Goal: Task Accomplishment & Management: Complete application form

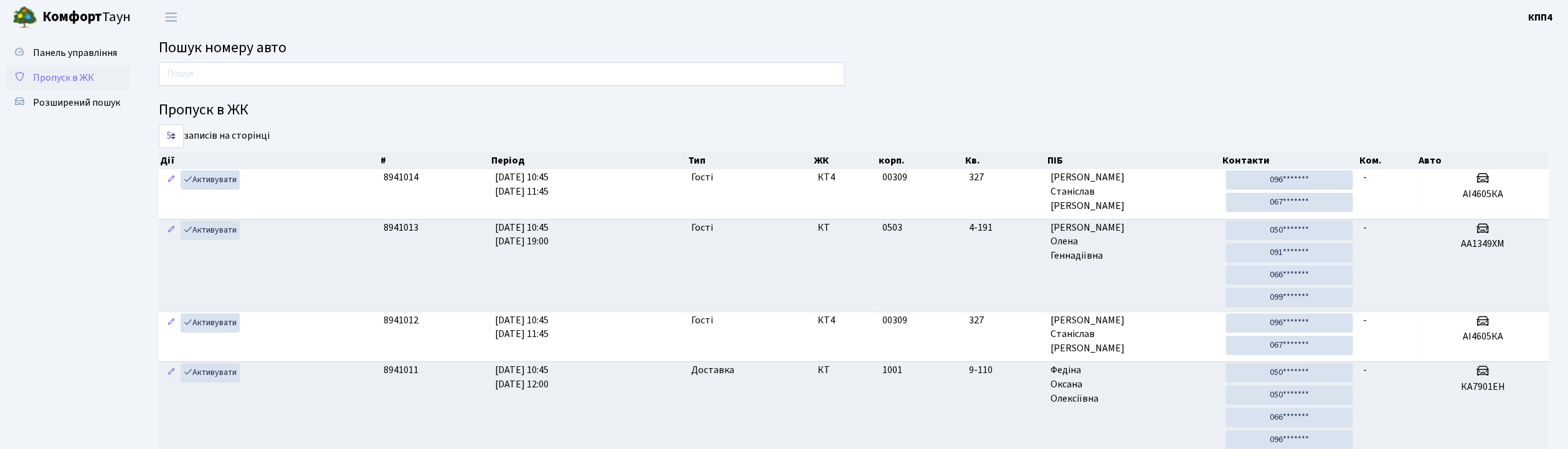
click at [66, 73] on span "Пропуск в ЖК" at bounding box center [64, 78] width 61 height 14
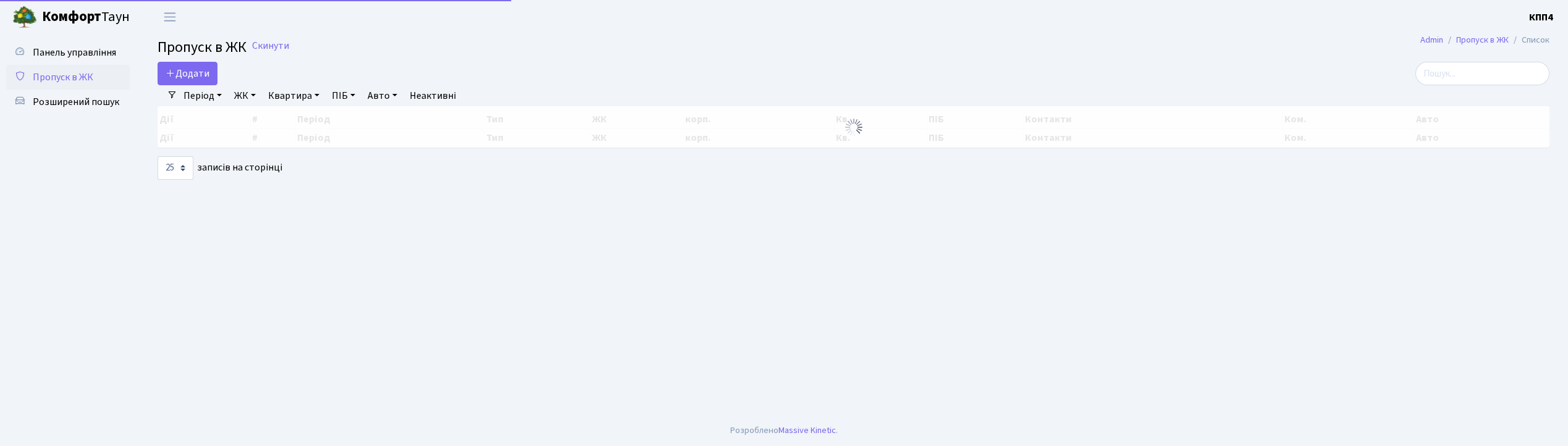
select select "25"
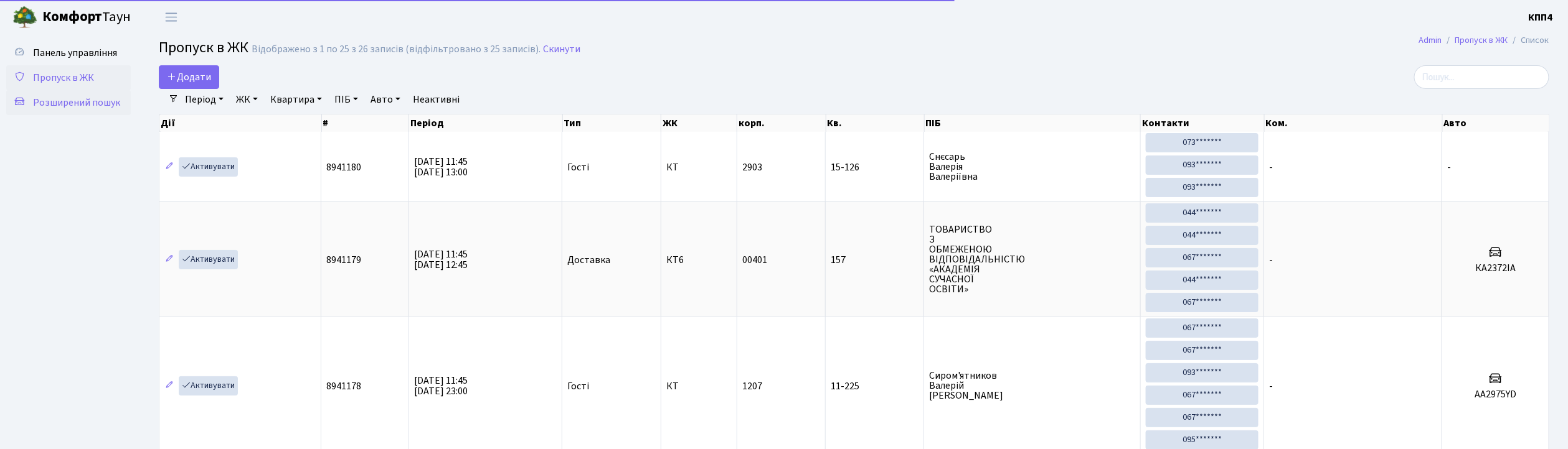
click at [68, 97] on span "Розширений пошук" at bounding box center [76, 102] width 87 height 14
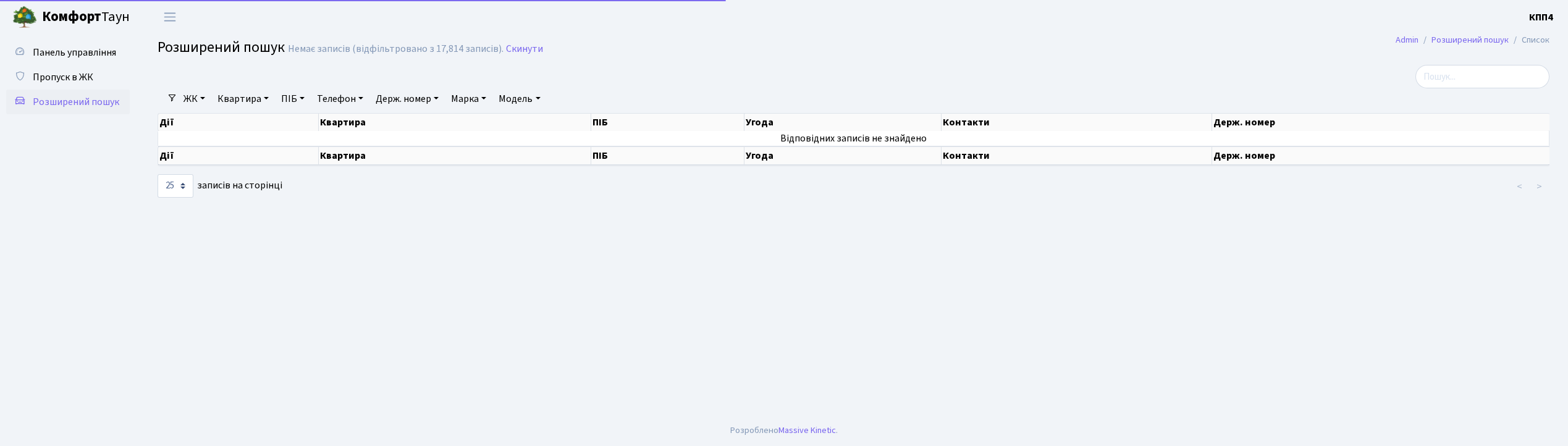
select select "25"
click at [242, 94] on link "Квартира" at bounding box center [243, 99] width 61 height 21
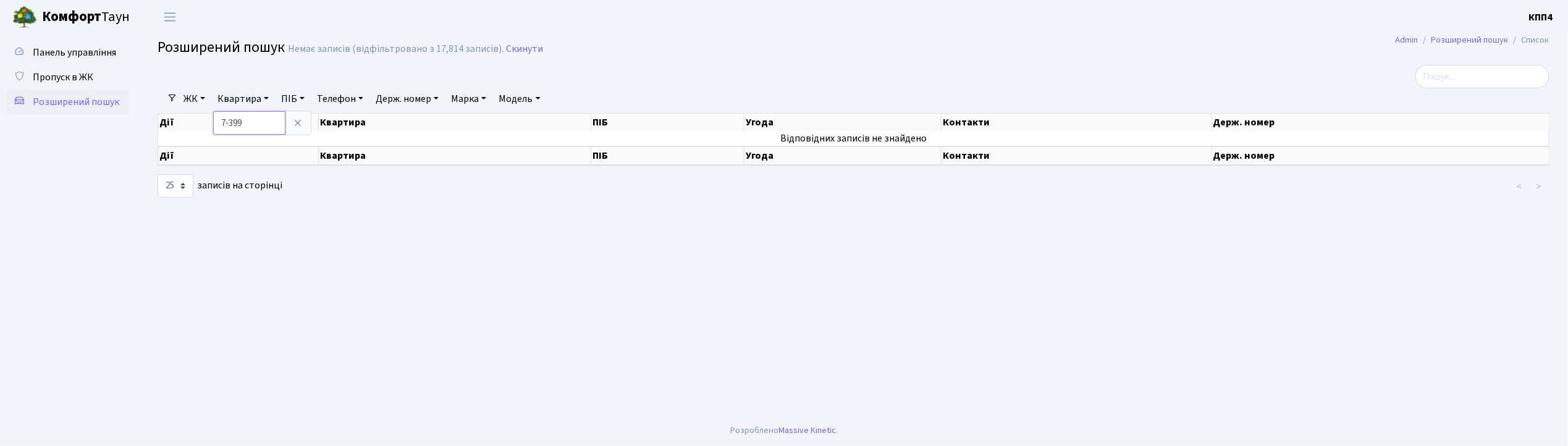
type input "7-399"
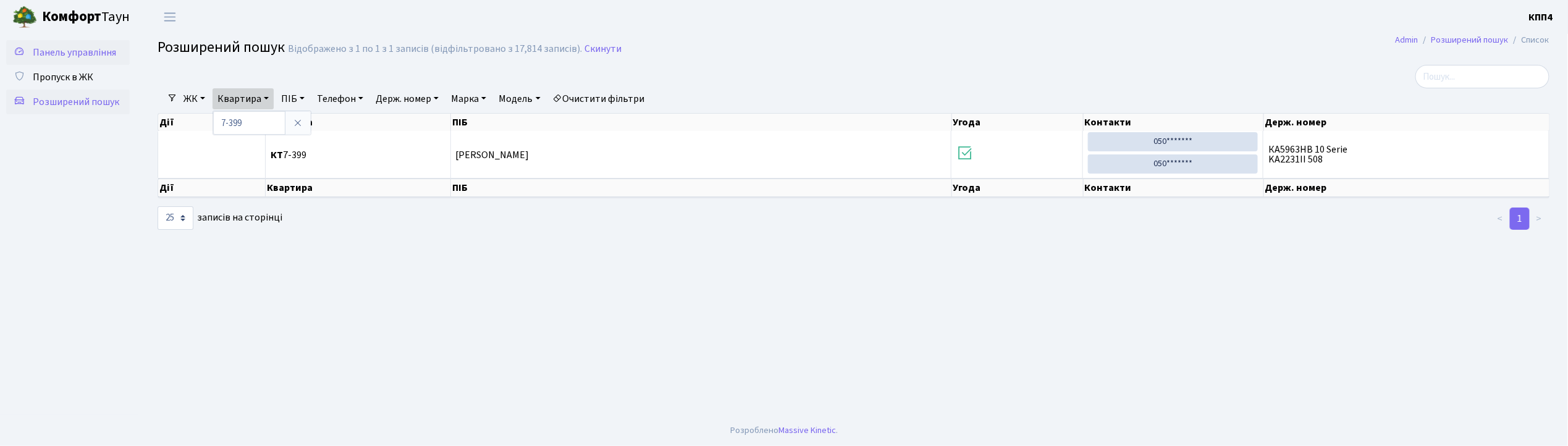
click at [74, 48] on span "Панель управління" at bounding box center [74, 52] width 84 height 14
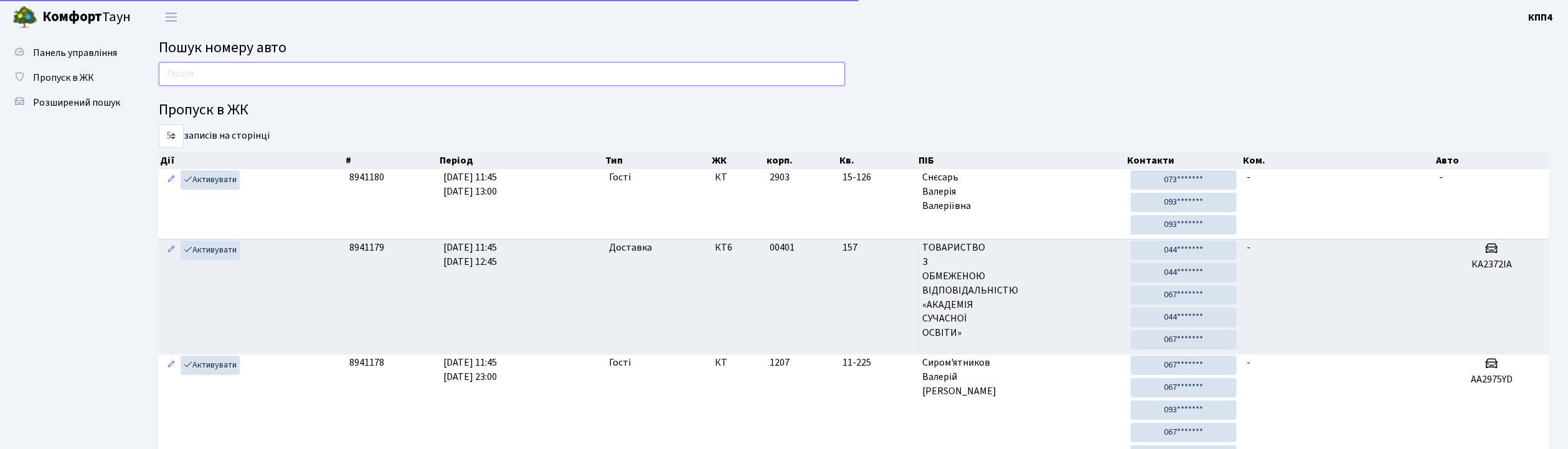
click at [214, 70] on input "text" at bounding box center [502, 74] width 686 height 24
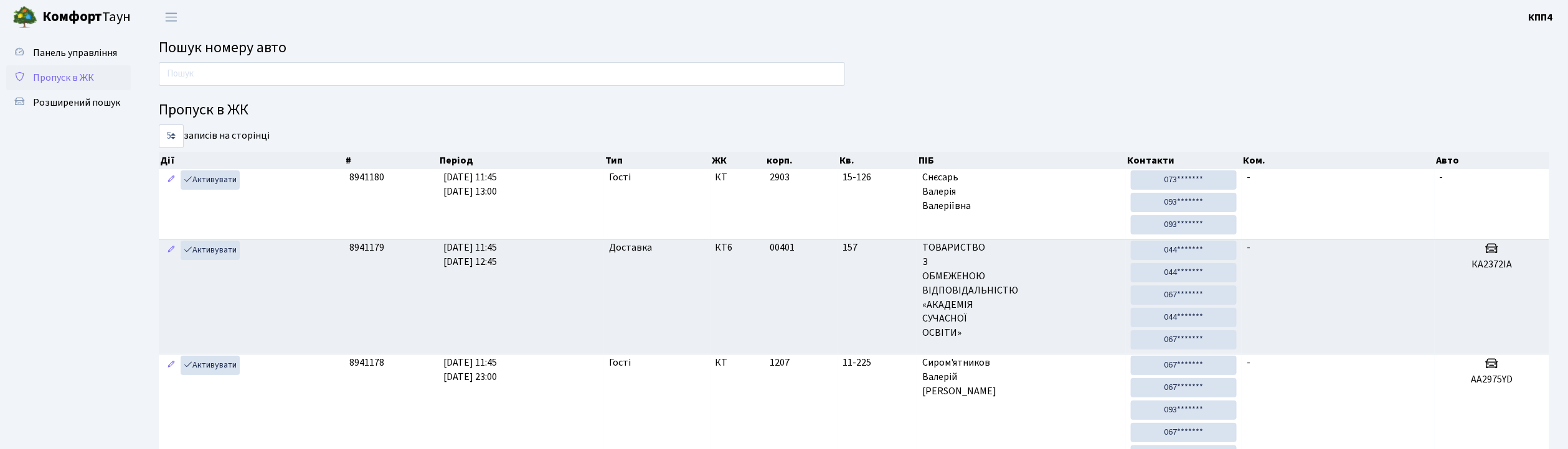
click at [71, 82] on span "Пропуск в ЖК" at bounding box center [64, 78] width 61 height 14
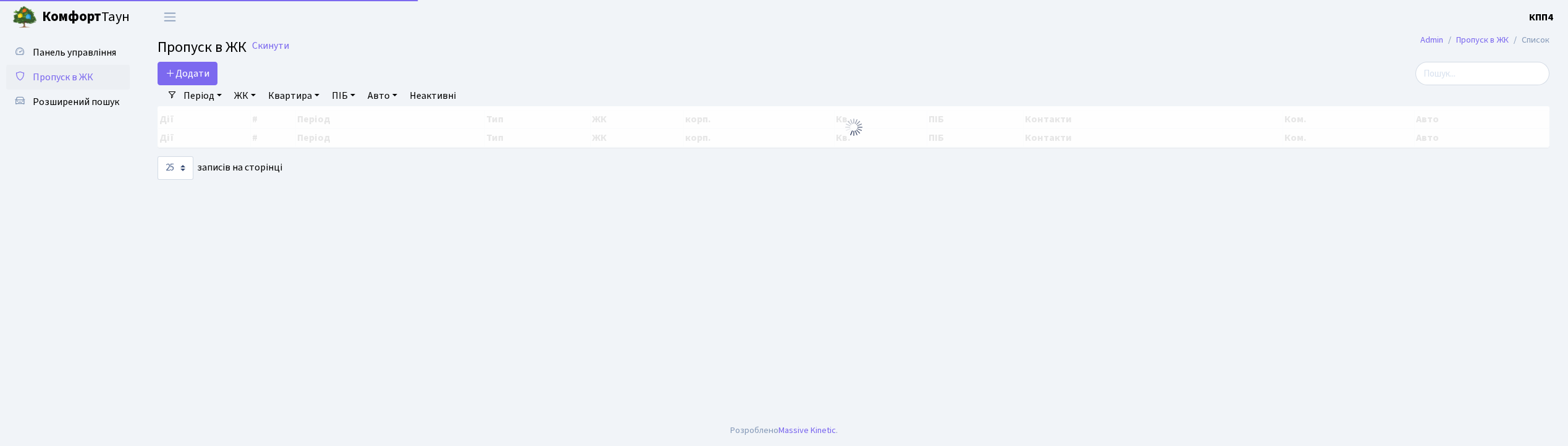
select select "25"
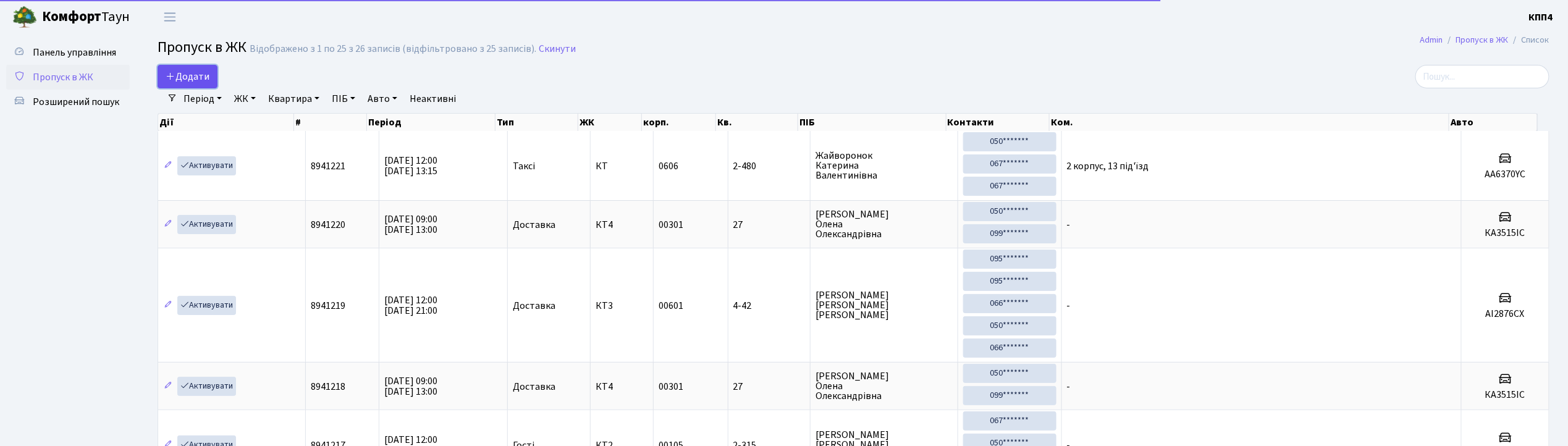
click at [188, 73] on span "Додати" at bounding box center [187, 76] width 44 height 14
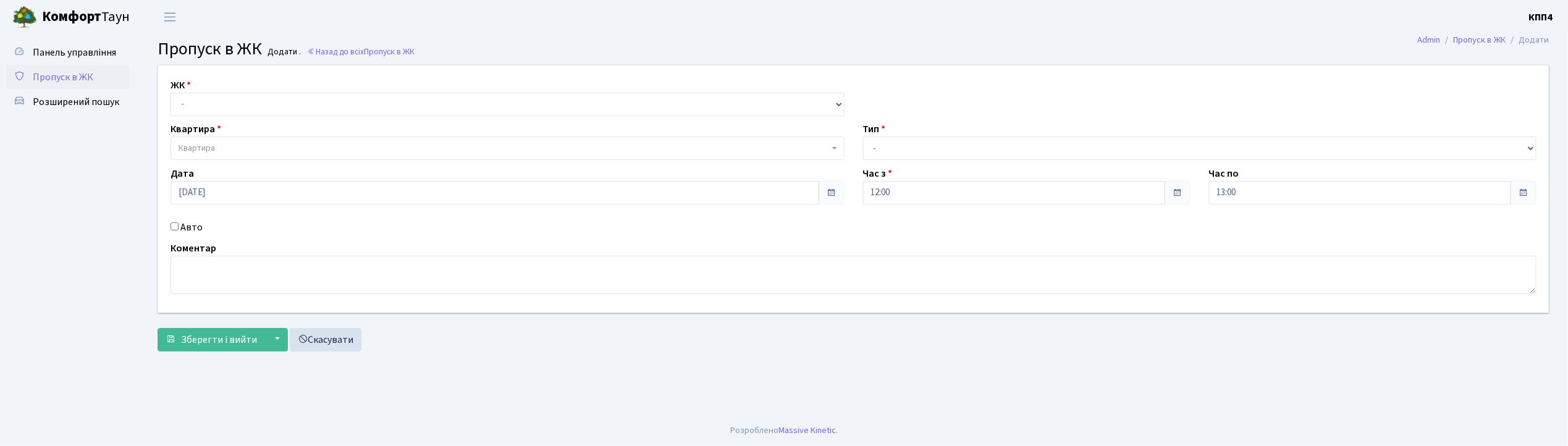
click at [174, 230] on input "Авто" at bounding box center [175, 227] width 8 height 8
checkbox input "true"
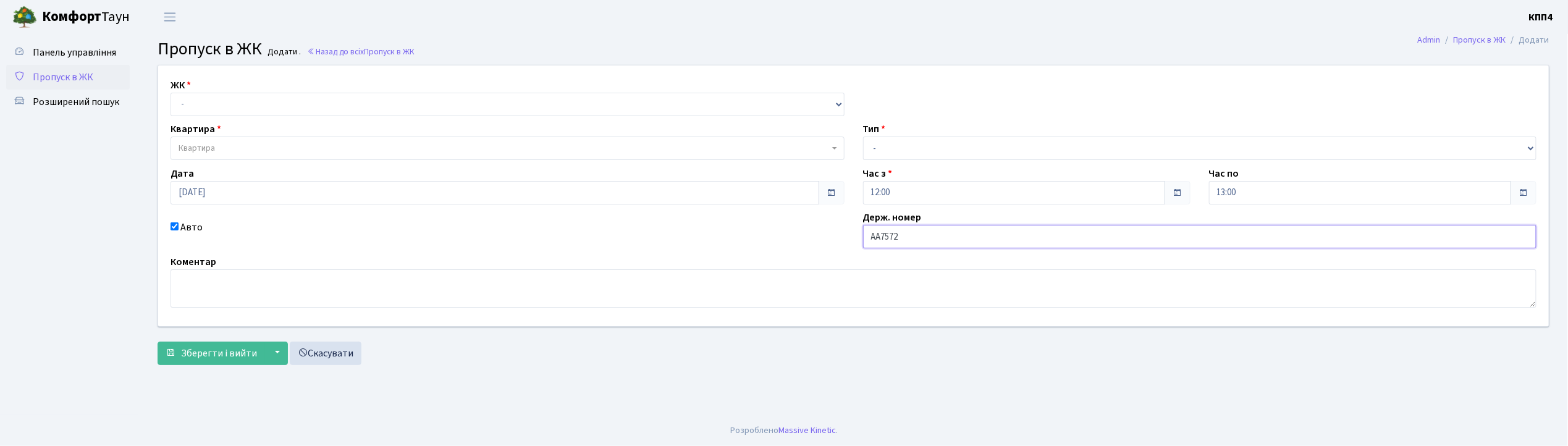
type input "АА7572ЕІ"
drag, startPoint x: 236, startPoint y: 105, endPoint x: 236, endPoint y: 115, distance: 10.0
click at [236, 105] on select "- КТ, вул. Регенераторна, 4 КТ2, просп. Соборності, 17 КТ3, вул. Березнева, 16 …" at bounding box center [507, 105] width 674 height 24
select select "271"
click at [171, 93] on select "- КТ, вул. Регенераторна, 4 КТ2, просп. Соборності, 17 КТ3, вул. Березнева, 16 …" at bounding box center [507, 105] width 674 height 24
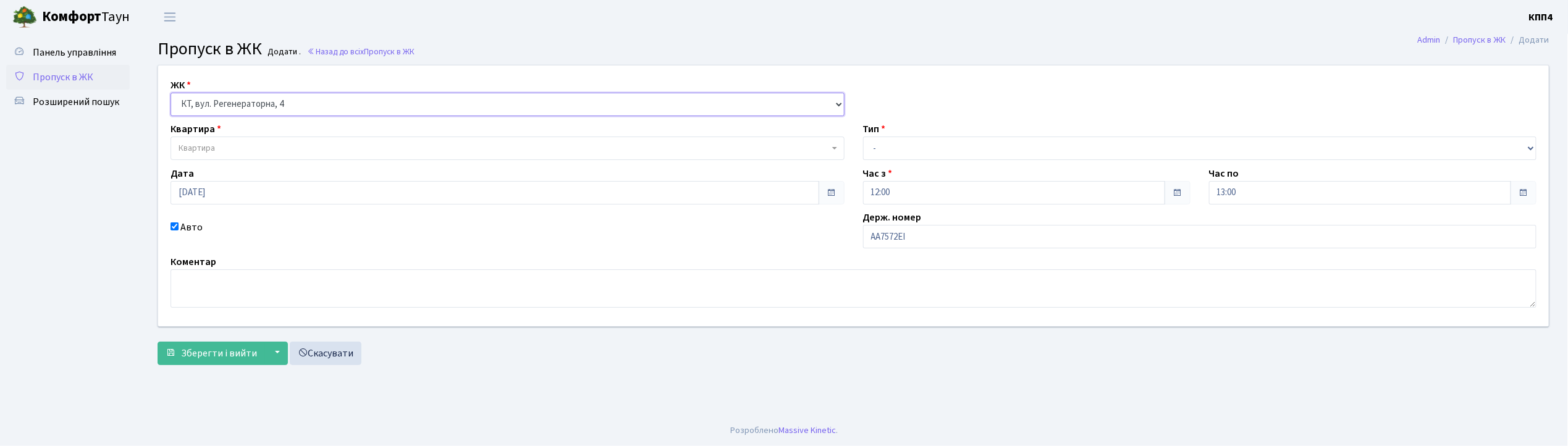
select select
click at [227, 152] on span "Квартира" at bounding box center [504, 148] width 651 height 13
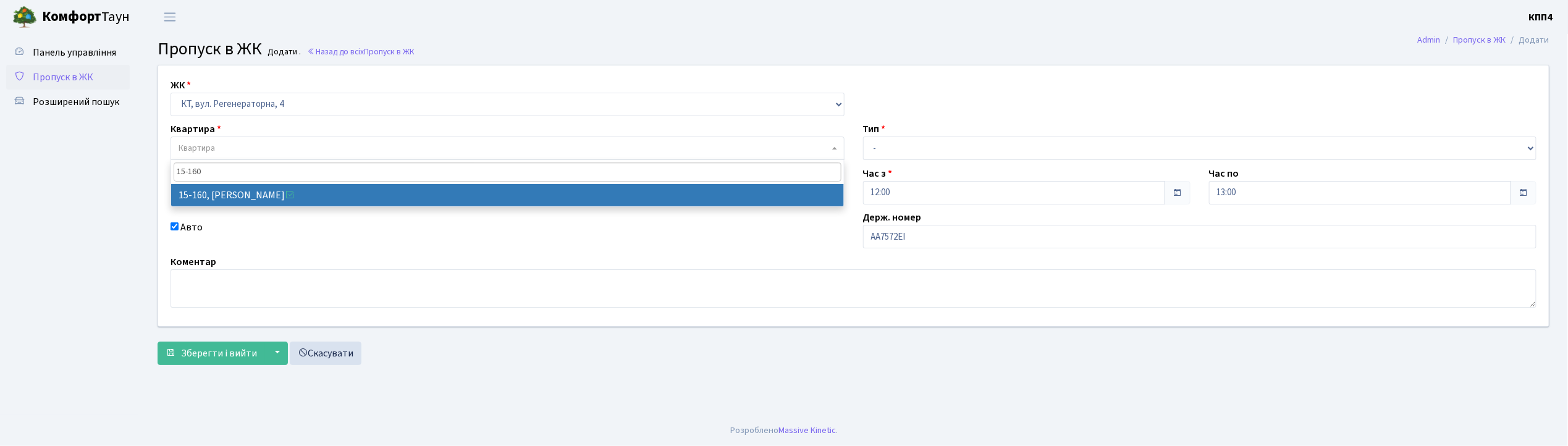
type input "15-160"
select select "8935"
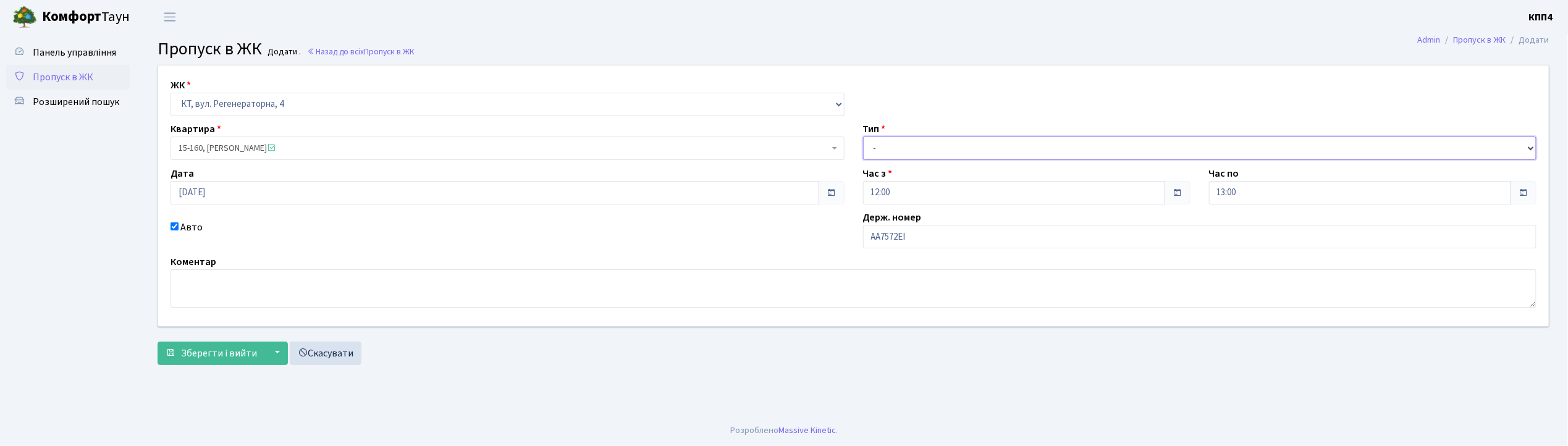
drag, startPoint x: 893, startPoint y: 144, endPoint x: 900, endPoint y: 154, distance: 12.2
click at [897, 149] on select "- Доставка Таксі Гості Сервіс" at bounding box center [1200, 148] width 674 height 24
select select "2"
click at [863, 136] on select "- Доставка Таксі Гості Сервіс" at bounding box center [1200, 148] width 674 height 24
click at [201, 356] on span "Зберегти і вийти" at bounding box center [219, 353] width 76 height 14
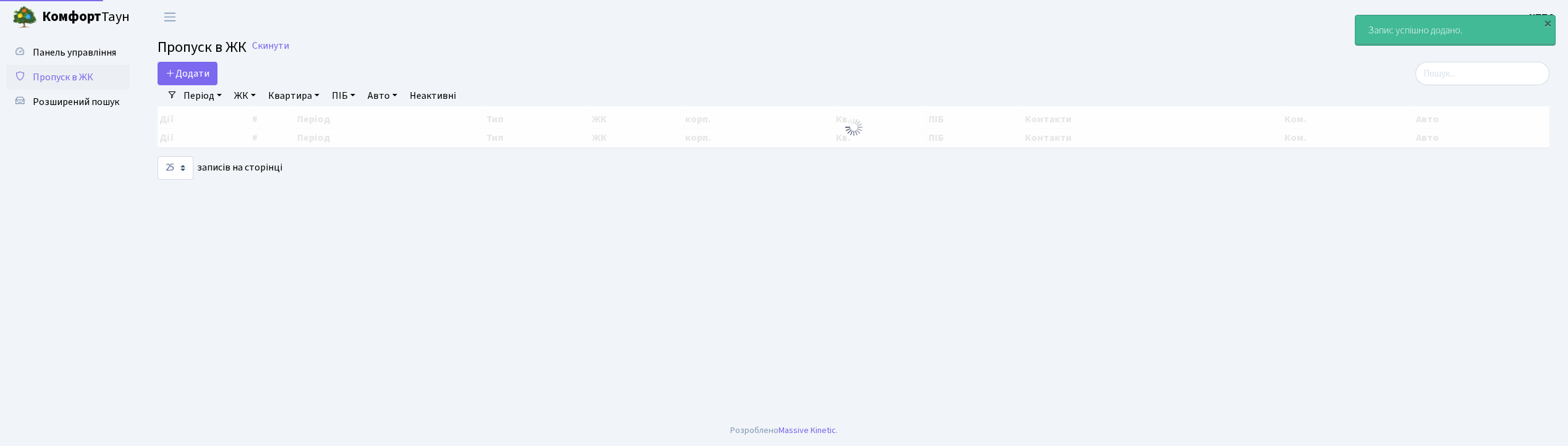
select select "25"
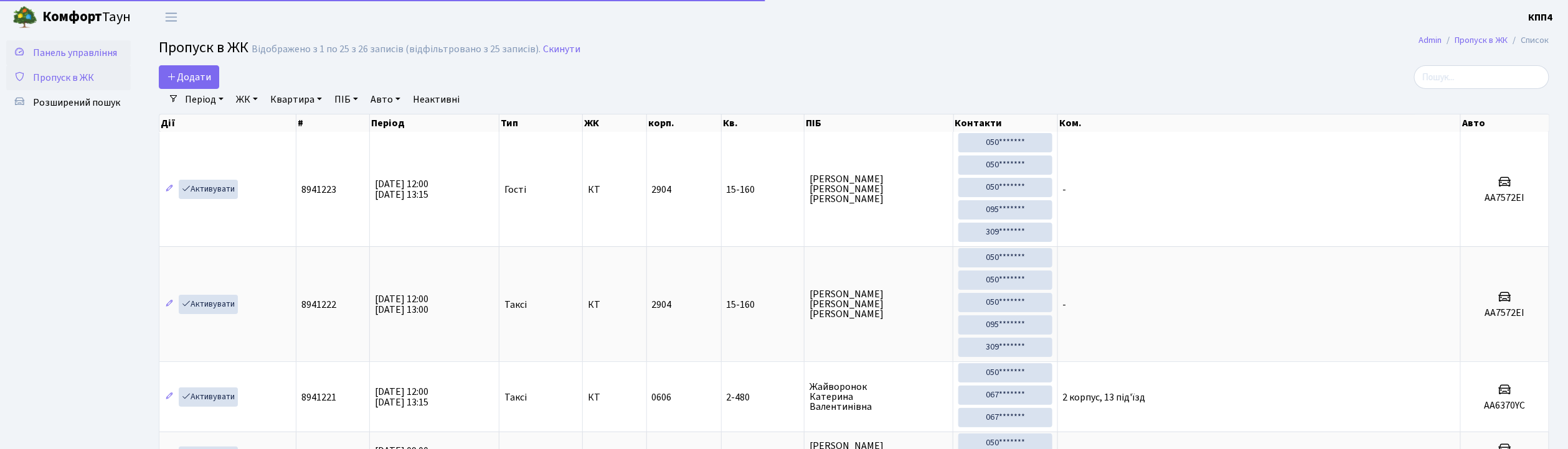
click at [64, 54] on span "Панель управління" at bounding box center [75, 52] width 84 height 14
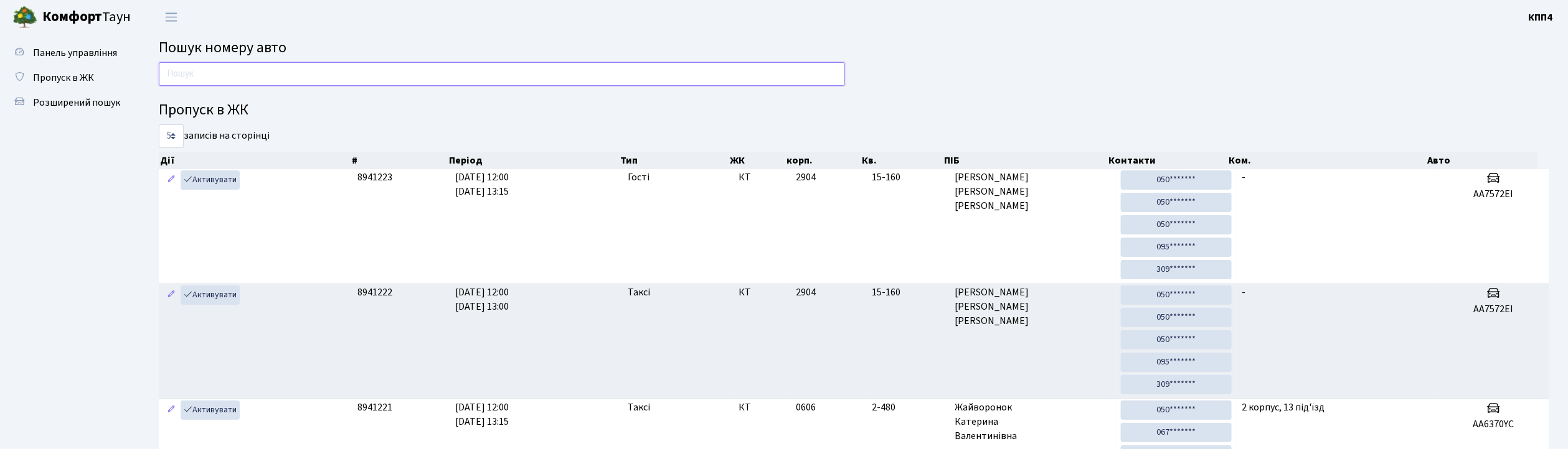
click at [232, 80] on input "text" at bounding box center [502, 74] width 686 height 24
click at [44, 75] on span "Пропуск в ЖК" at bounding box center [64, 78] width 61 height 14
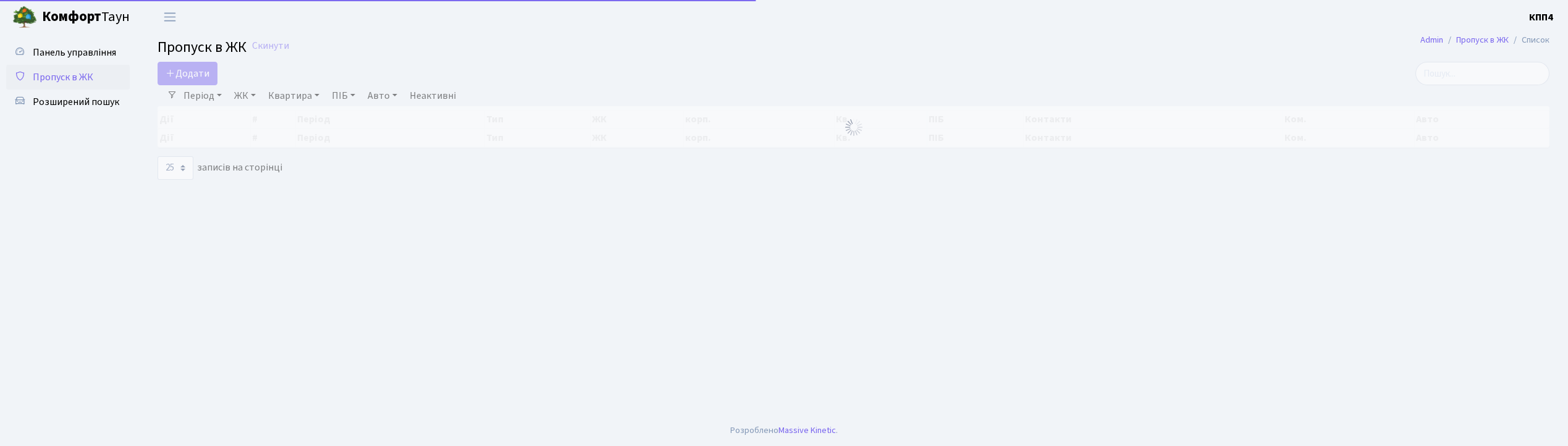
select select "25"
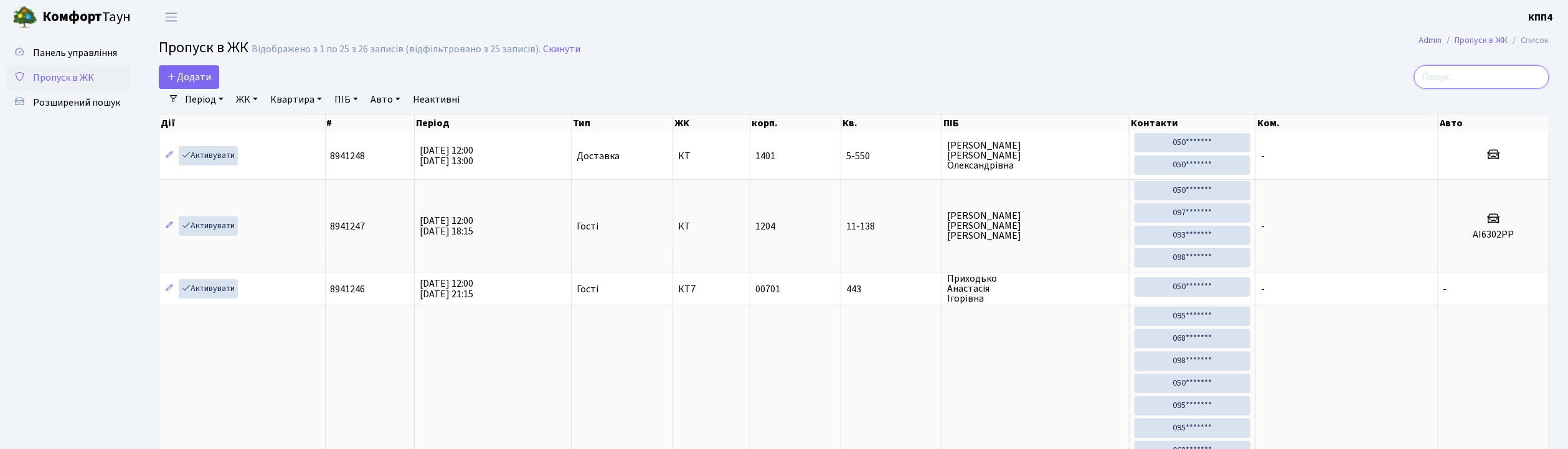
click at [1474, 78] on input "search" at bounding box center [1482, 77] width 135 height 24
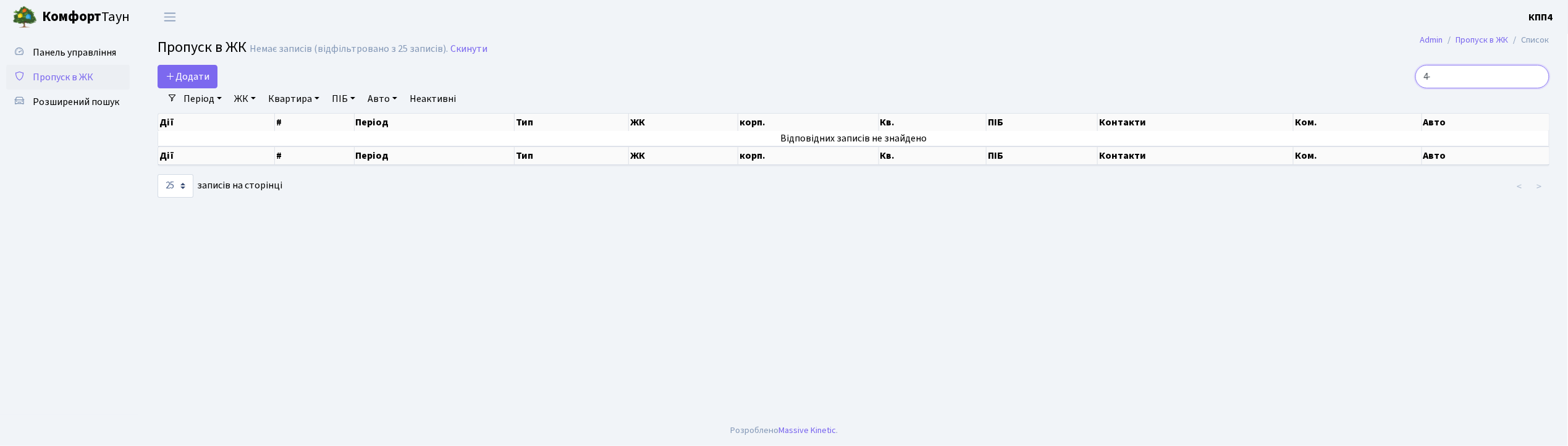
type input "4"
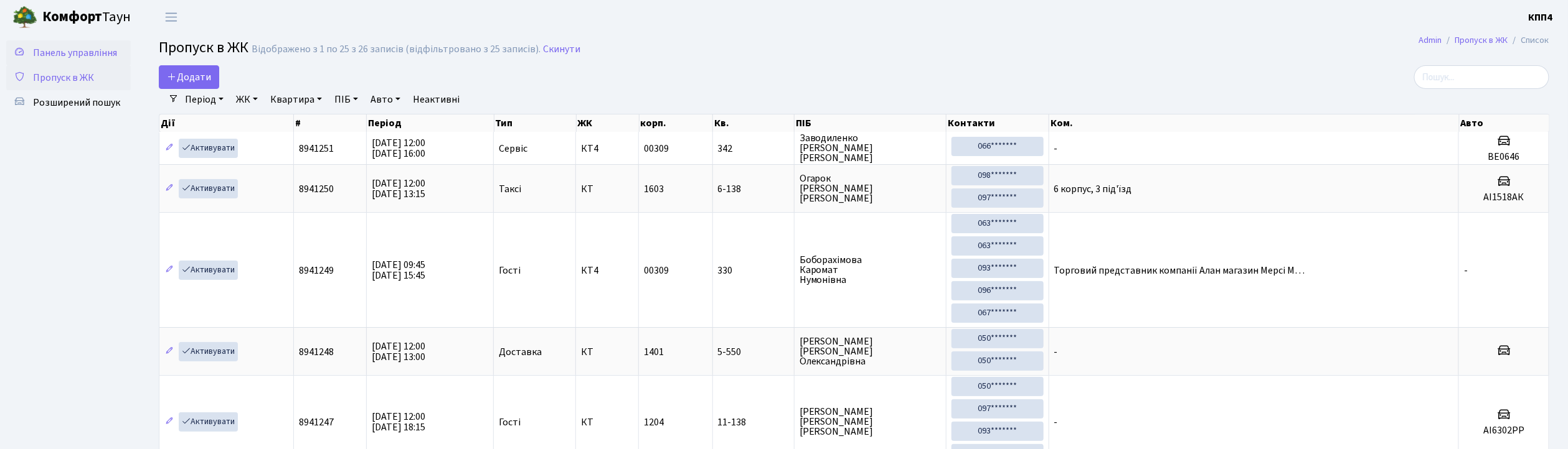
click at [92, 53] on span "Панель управління" at bounding box center [75, 52] width 84 height 14
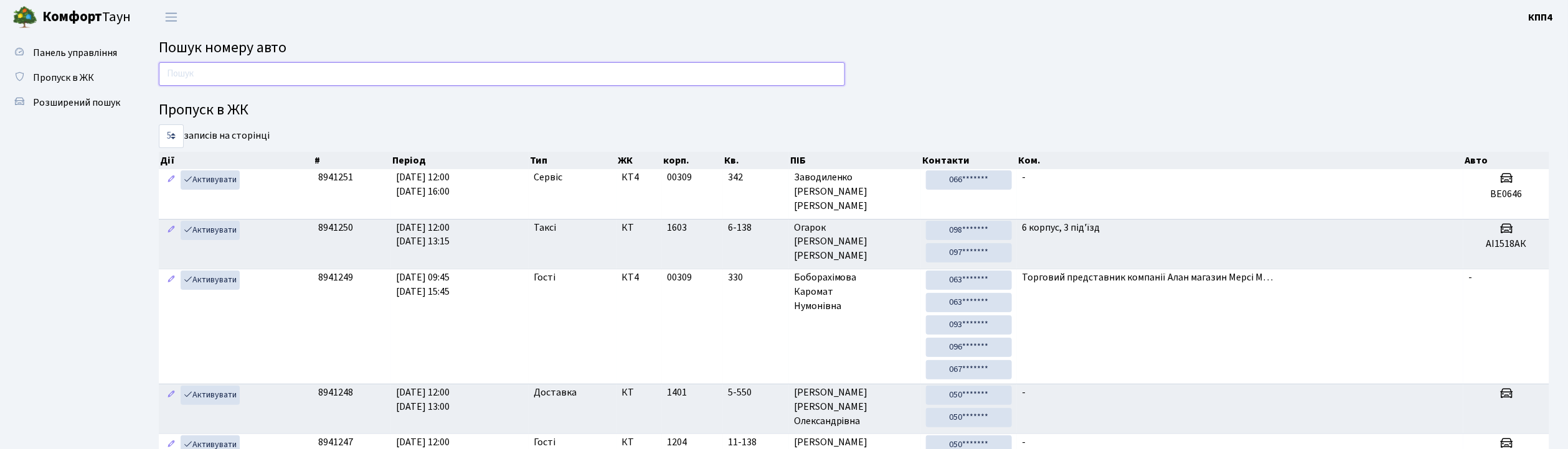
click at [233, 77] on input "text" at bounding box center [502, 74] width 686 height 24
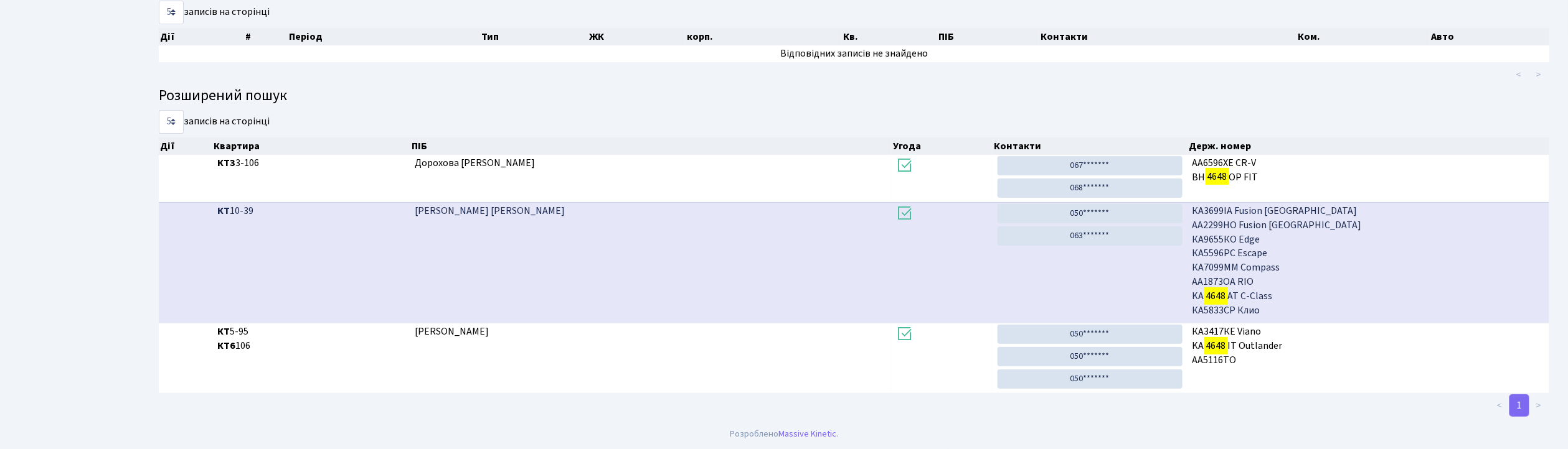
scroll to position [67, 0]
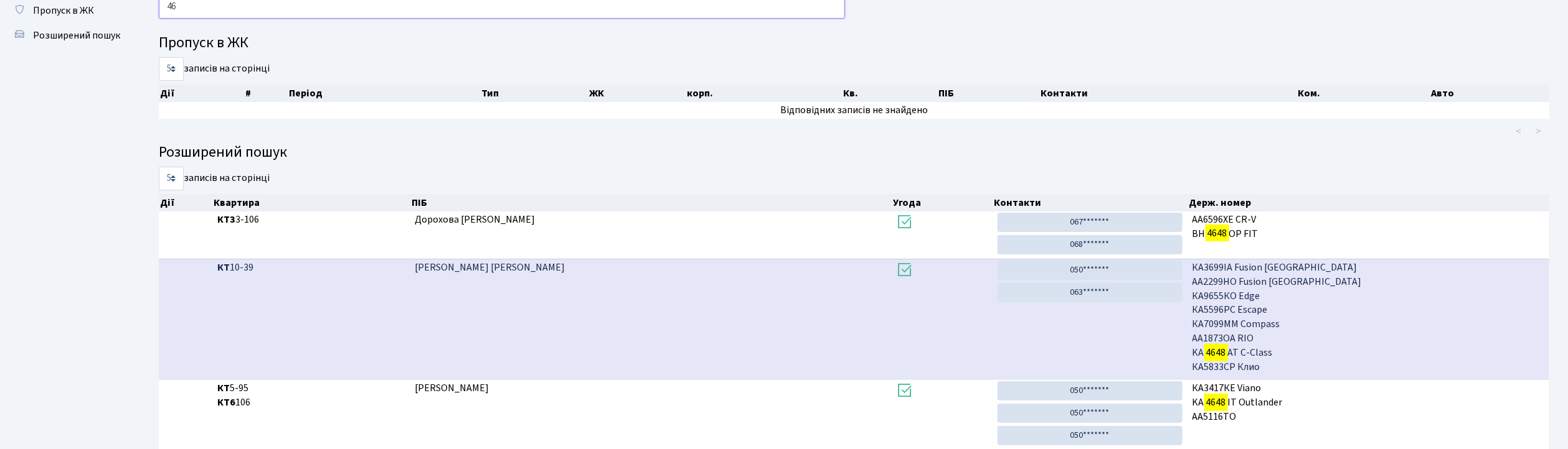
type input "4"
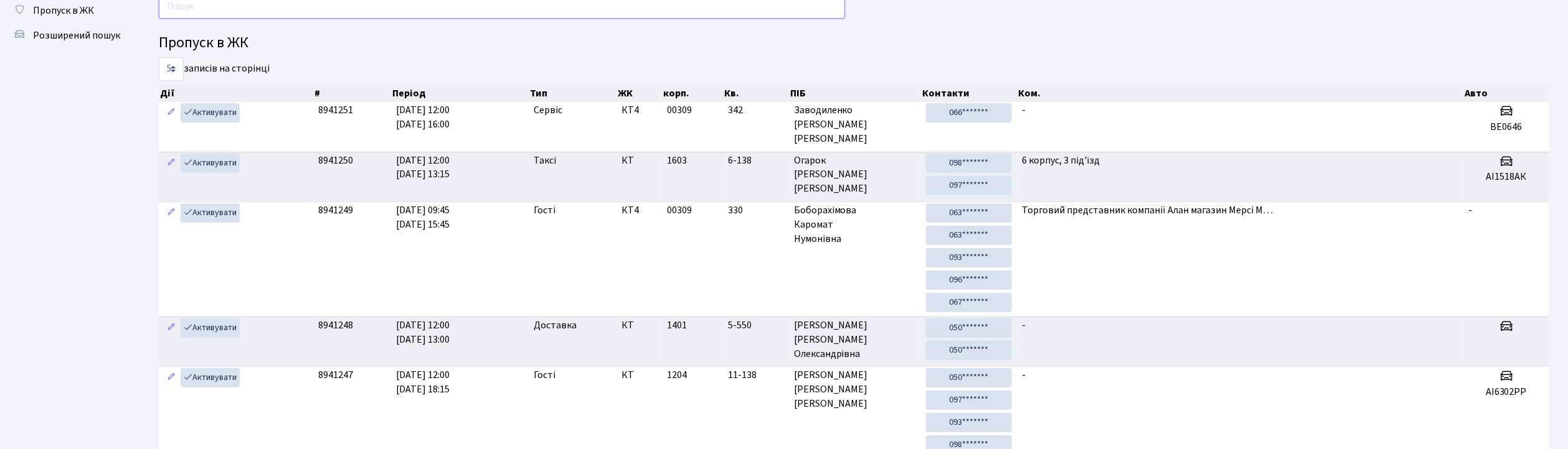
scroll to position [0, 0]
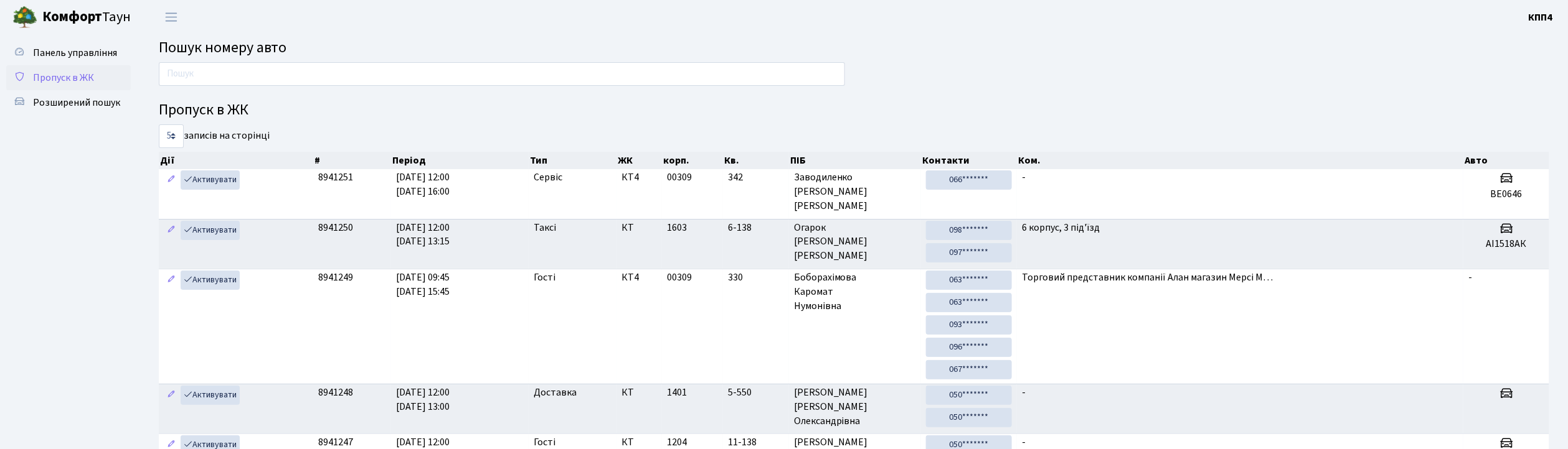
click at [58, 72] on span "Пропуск в ЖК" at bounding box center [64, 78] width 61 height 14
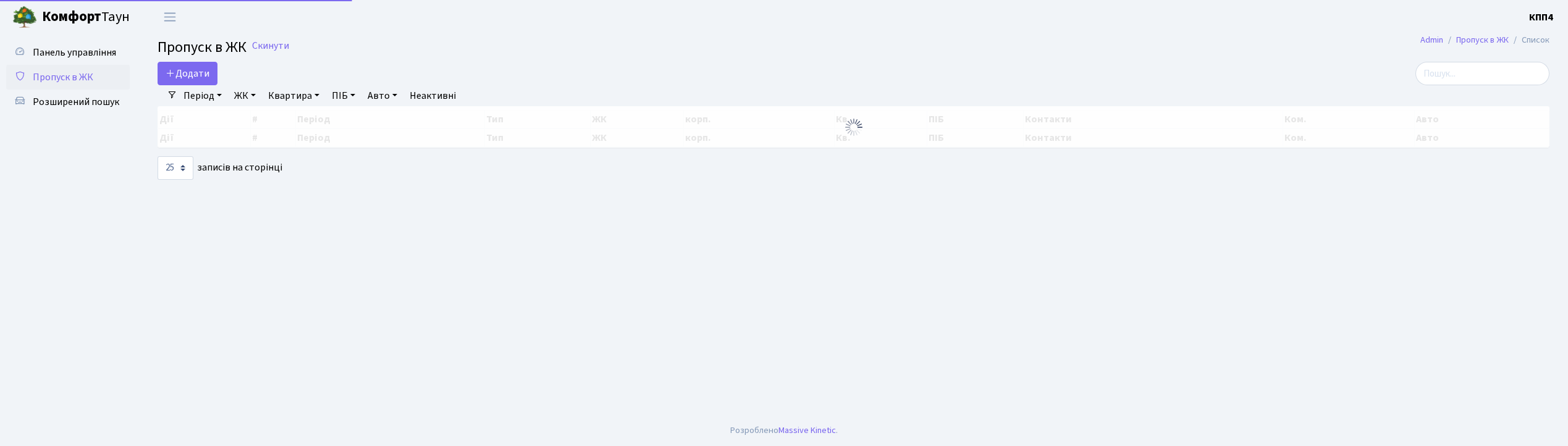
select select "25"
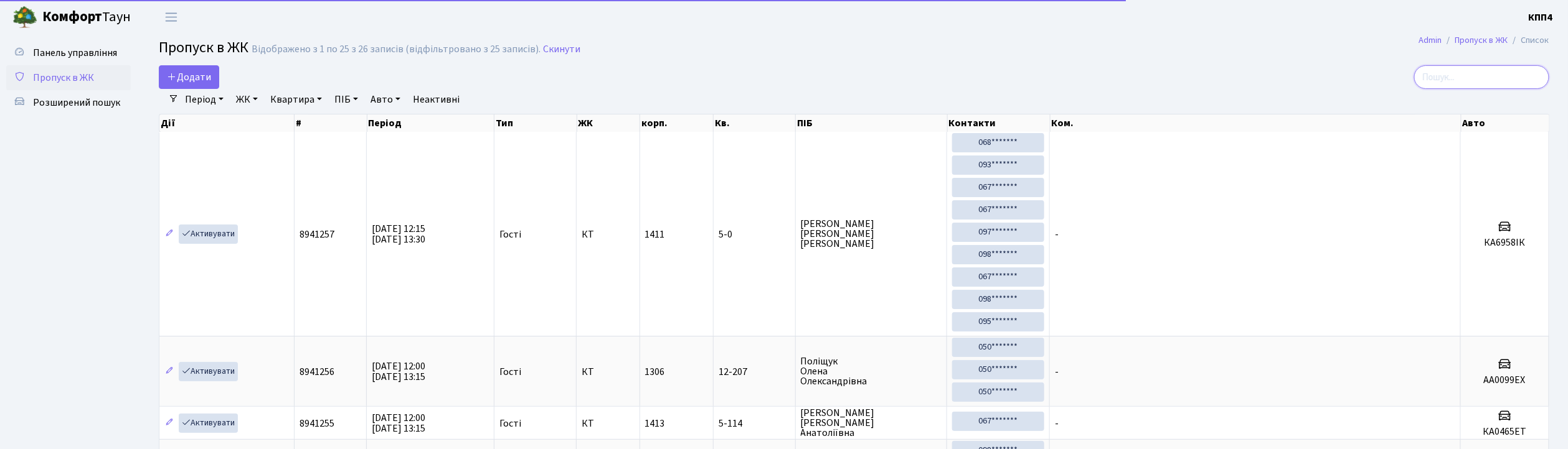
click at [1482, 82] on input "search" at bounding box center [1482, 77] width 135 height 24
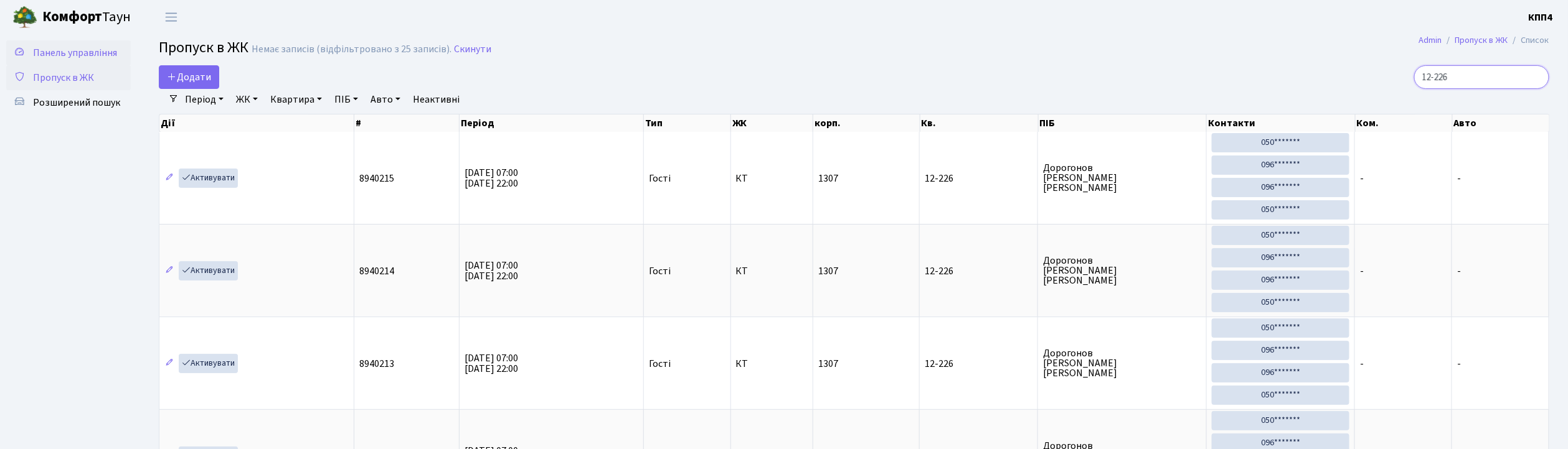
type input "12-226"
click at [54, 55] on span "Панель управління" at bounding box center [75, 52] width 84 height 14
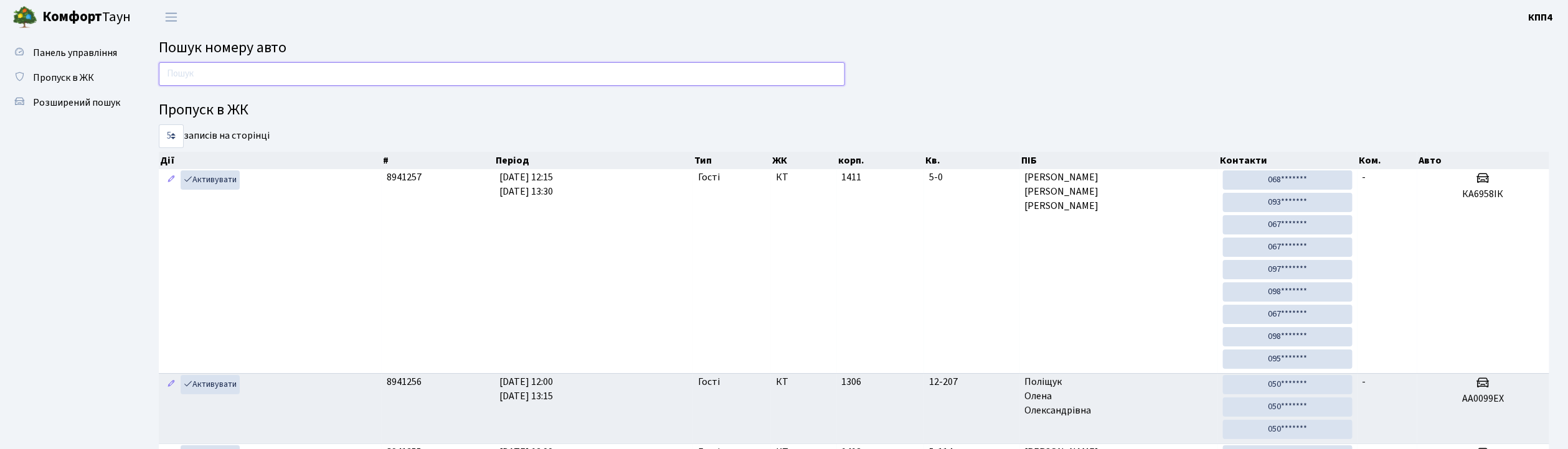
click at [264, 83] on input "text" at bounding box center [502, 74] width 686 height 24
